Goal: Contribute content: Add original content to the website for others to see

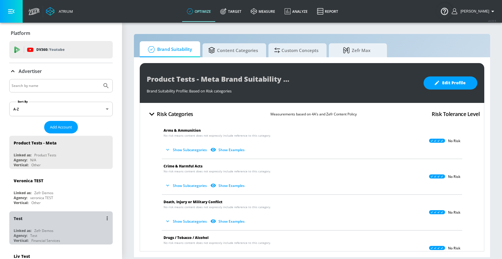
click at [57, 218] on div "Test" at bounding box center [63, 218] width 98 height 14
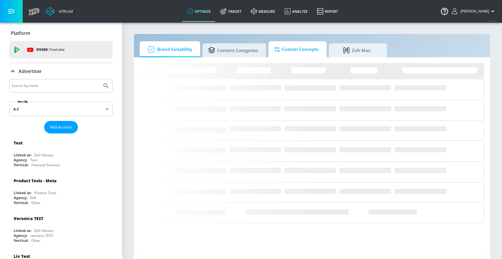
click at [293, 46] on span "Custom Concepts" at bounding box center [296, 49] width 44 height 14
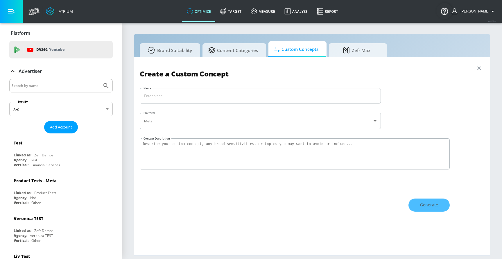
click at [478, 69] on icon "button" at bounding box center [479, 68] width 6 height 6
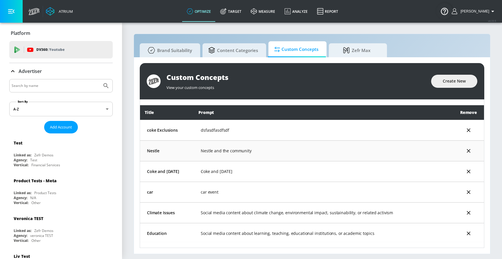
click at [299, 151] on td "Nestle and the community" at bounding box center [323, 150] width 259 height 21
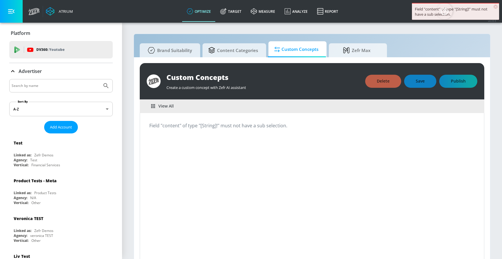
click at [299, 53] on span "Custom Concepts" at bounding box center [296, 49] width 44 height 14
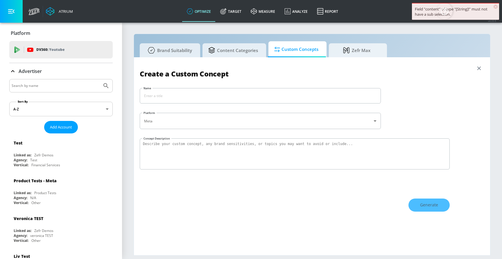
click at [478, 68] on icon "button" at bounding box center [478, 67] width 3 height 3
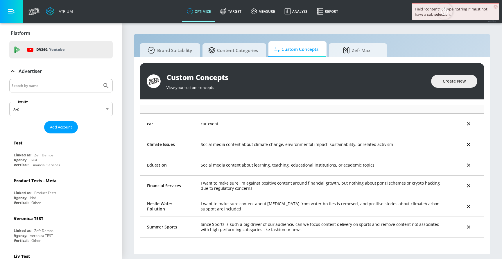
scroll to position [105, 0]
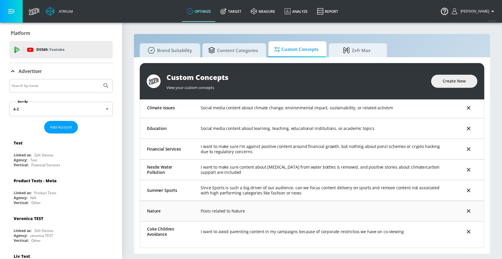
click at [276, 209] on td "Posts related to Nature" at bounding box center [323, 210] width 259 height 21
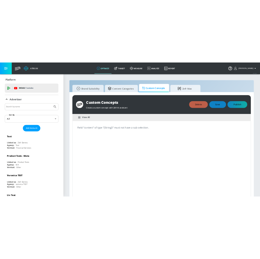
scroll to position [8, 0]
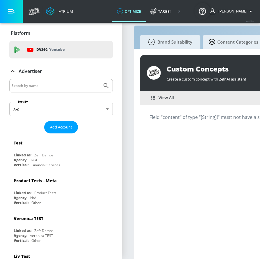
click at [175, 99] on button "View All" at bounding box center [162, 97] width 27 height 11
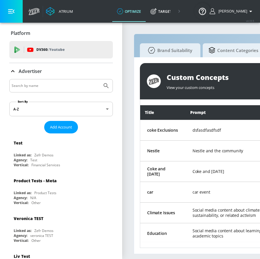
scroll to position [109, 0]
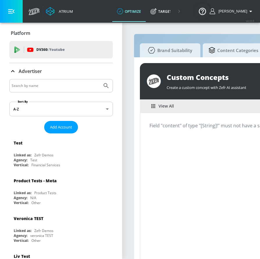
click at [159, 107] on span "View All" at bounding box center [162, 105] width 22 height 7
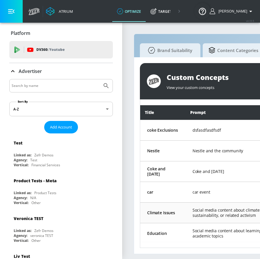
click at [177, 213] on td "Climate Issues" at bounding box center [162, 212] width 45 height 21
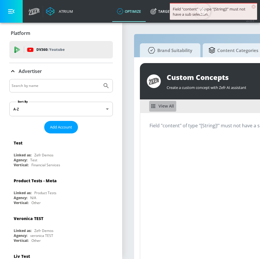
click at [167, 103] on span "View All" at bounding box center [162, 105] width 22 height 7
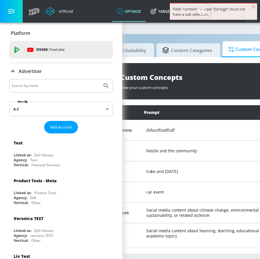
scroll to position [0, 139]
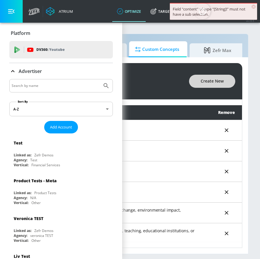
click at [217, 82] on span "Create New" at bounding box center [211, 81] width 23 height 7
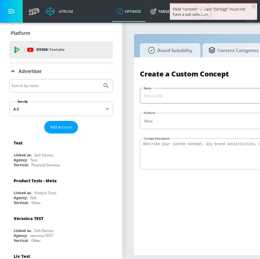
click at [204, 92] on input "Name" at bounding box center [224, 95] width 168 height 15
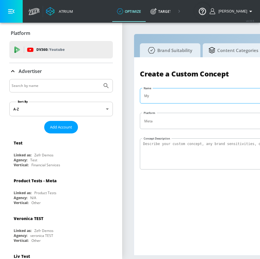
type input "М"
type input "І"
click at [176, 92] on input "Sport Cars" at bounding box center [224, 95] width 168 height 15
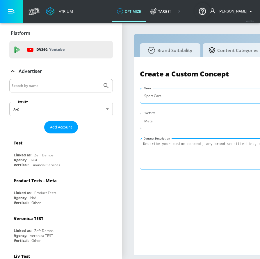
type input "Sport Cars"
click at [179, 139] on textarea "Concept Description" at bounding box center [248, 153] width 217 height 31
paste textarea "Sport Cars"
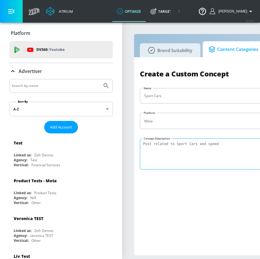
type textarea "Post related to Sport Cars and speed"
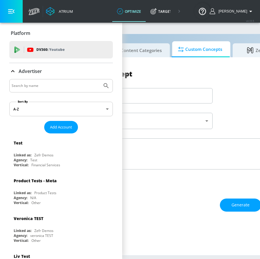
scroll to position [0, 127]
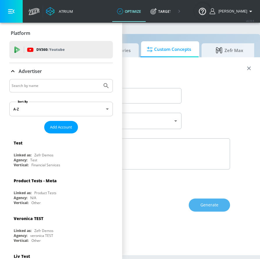
click at [218, 202] on span "Generate" at bounding box center [209, 204] width 18 height 7
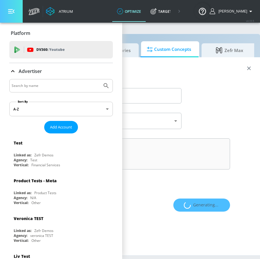
click at [18, 8] on button "button" at bounding box center [11, 11] width 23 height 23
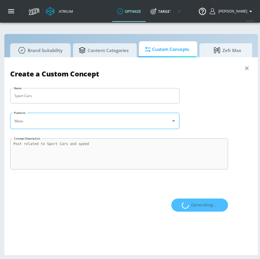
scroll to position [0, 0]
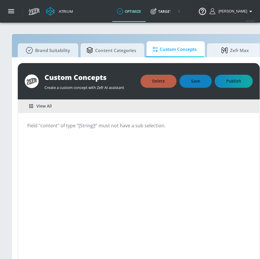
drag, startPoint x: 245, startPoint y: 22, endPoint x: 256, endPoint y: 22, distance: 11.3
click at [256, 22] on div "[PERSON_NAME]" at bounding box center [231, 11] width 50 height 23
